Goal: Transaction & Acquisition: Purchase product/service

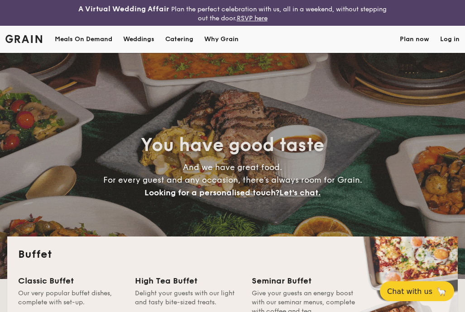
select select
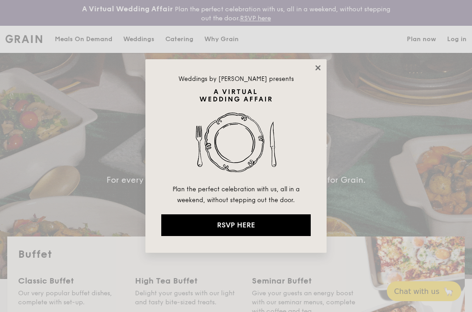
click at [321, 67] on icon at bounding box center [318, 68] width 8 height 8
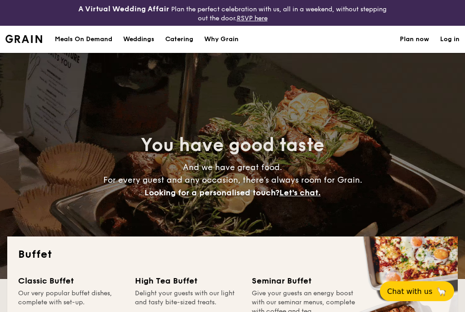
click at [101, 42] on div "Meals On Demand" at bounding box center [84, 39] width 58 height 27
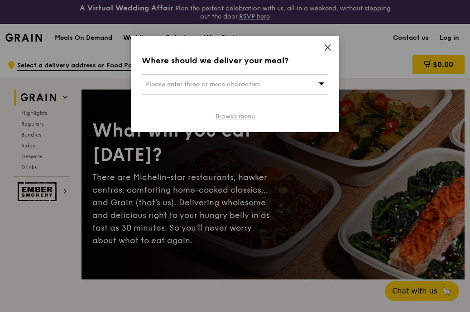
click at [231, 118] on link "Browse menu" at bounding box center [235, 116] width 39 height 9
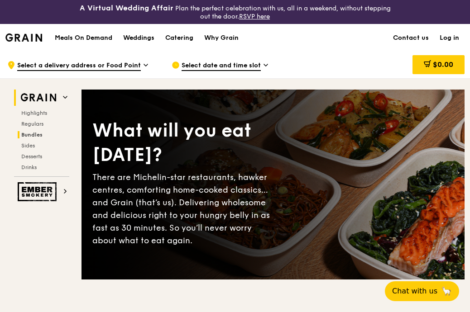
click at [34, 137] on span "Bundles" at bounding box center [31, 135] width 21 height 6
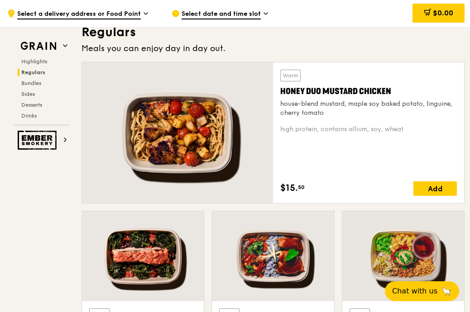
scroll to position [706, 0]
